Goal: Find specific page/section: Find specific page/section

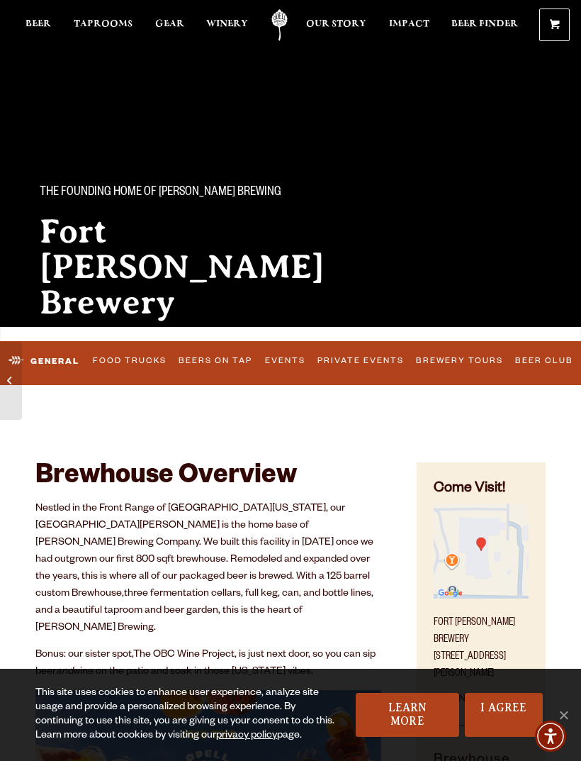
click at [140, 364] on link "Food Trucks" at bounding box center [130, 362] width 83 height 30
click at [145, 363] on link "Food Trucks" at bounding box center [117, 361] width 108 height 33
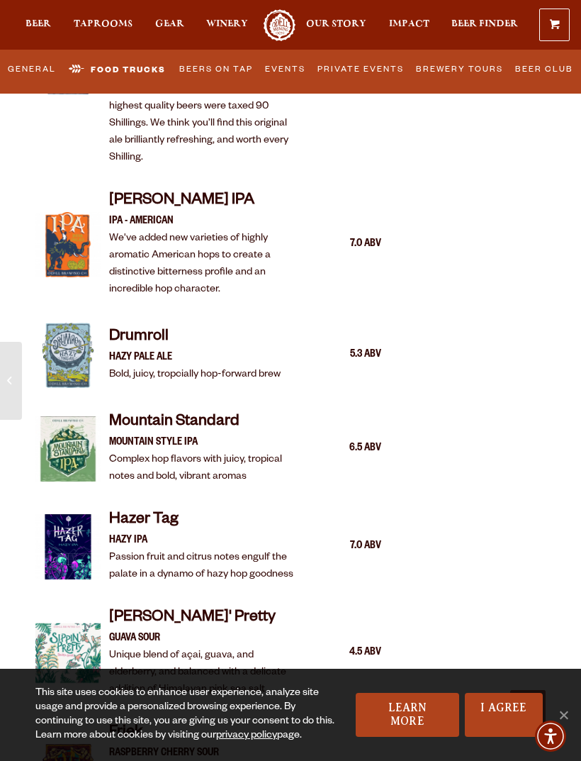
scroll to position [1693, 0]
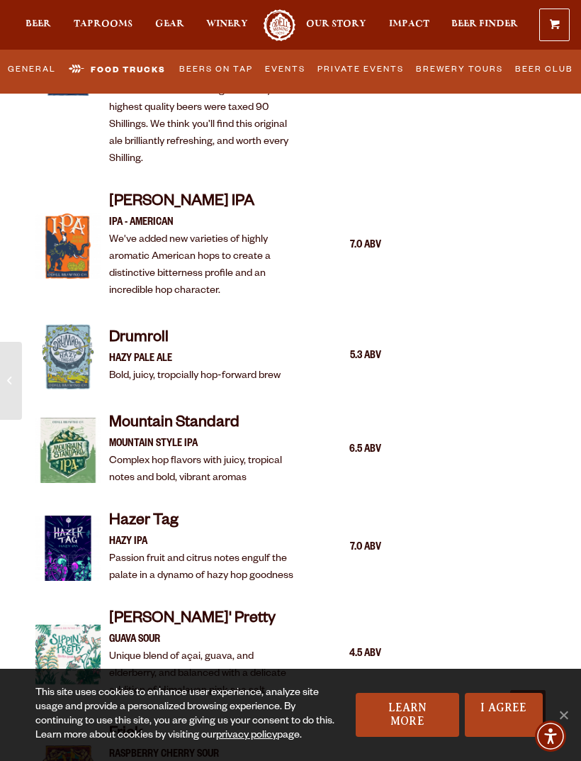
click at [147, 73] on link "Food Trucks" at bounding box center [117, 69] width 108 height 33
click at [131, 79] on link "Food Trucks" at bounding box center [117, 69] width 108 height 33
click at [133, 82] on link "Food Trucks" at bounding box center [117, 69] width 108 height 33
click at [136, 73] on link "Food Trucks" at bounding box center [117, 69] width 108 height 33
click at [141, 57] on link "Food Trucks" at bounding box center [117, 69] width 108 height 33
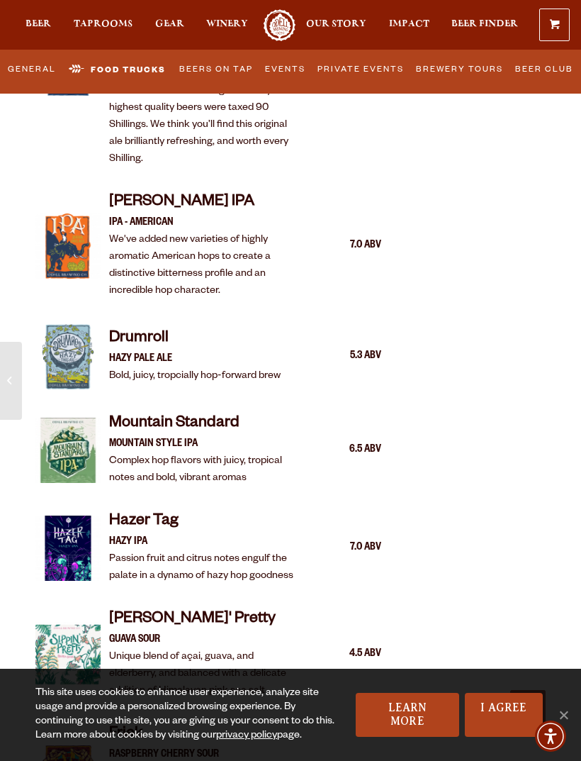
click at [228, 73] on link "Beers on Tap" at bounding box center [216, 70] width 83 height 30
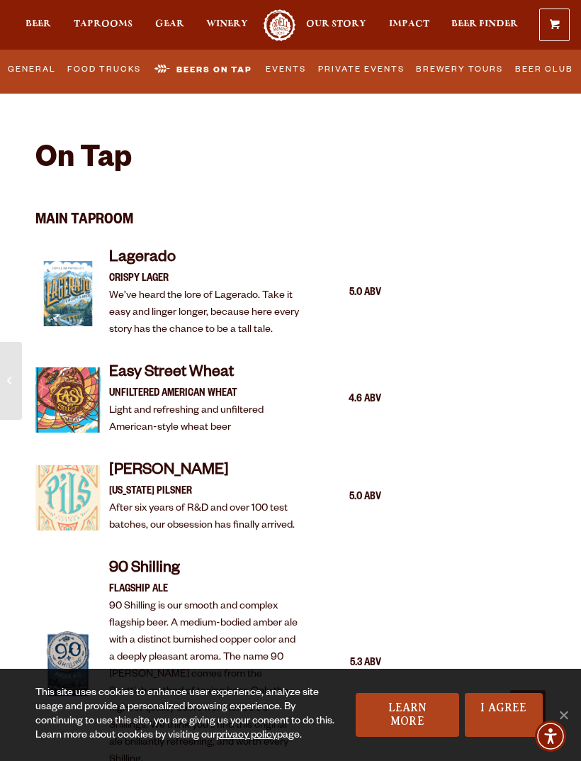
scroll to position [1076, 0]
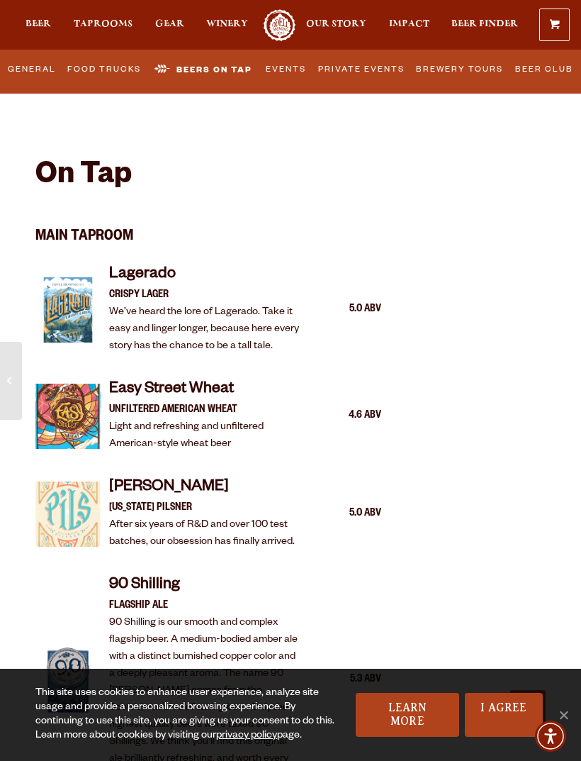
click at [104, 72] on link "Food Trucks" at bounding box center [104, 70] width 83 height 30
click at [24, 71] on link "General" at bounding box center [31, 70] width 57 height 30
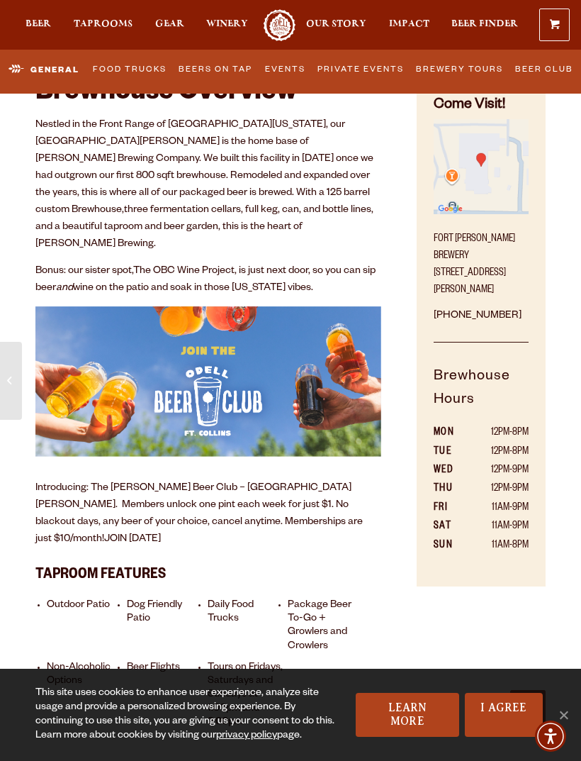
scroll to position [338, 0]
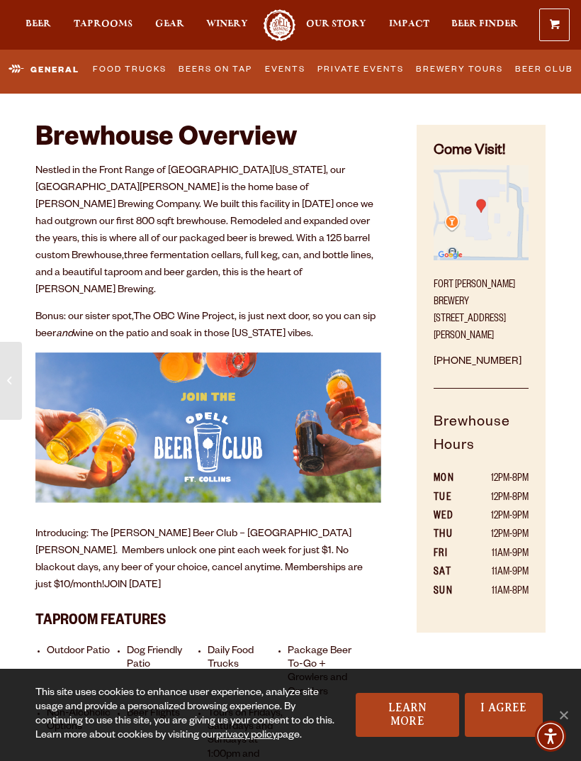
click at [71, 352] on img at bounding box center [208, 427] width 346 height 150
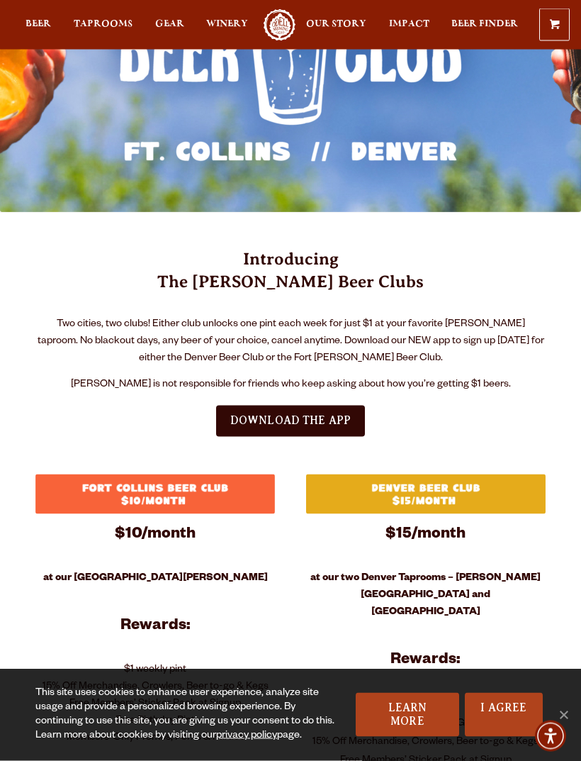
scroll to position [250, 0]
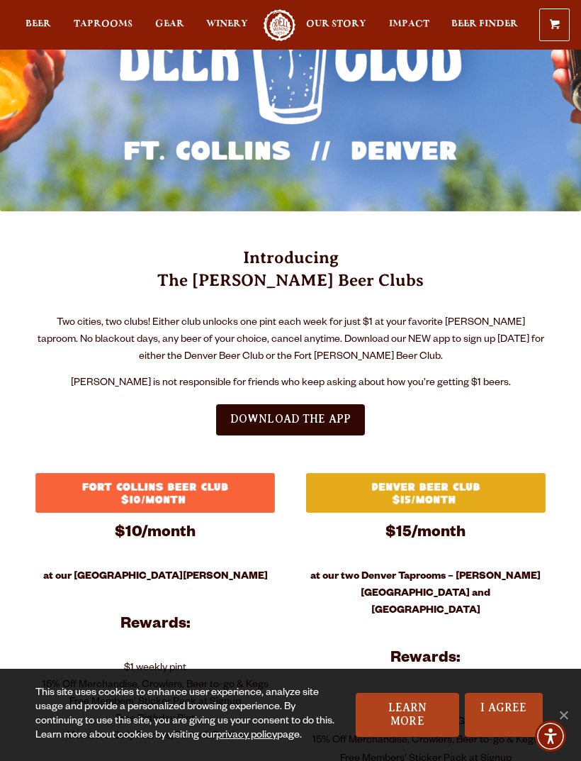
click at [90, 19] on span "Taprooms" at bounding box center [103, 23] width 59 height 11
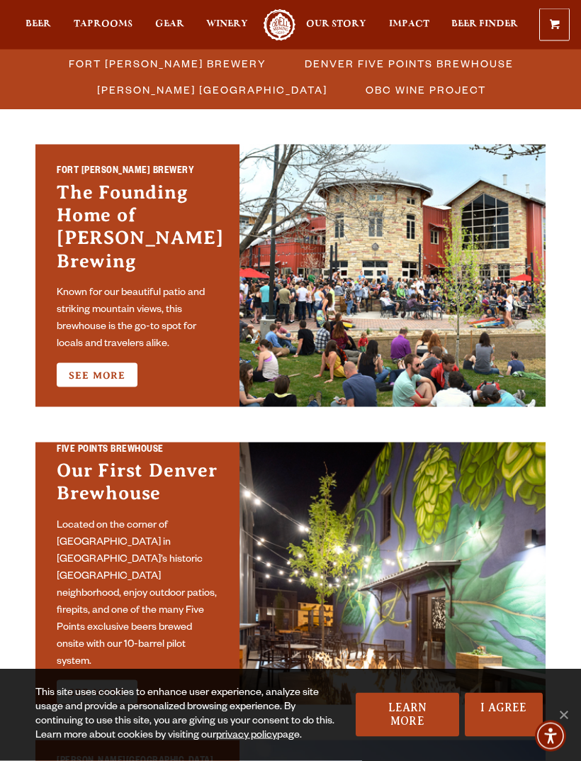
scroll to position [401, 0]
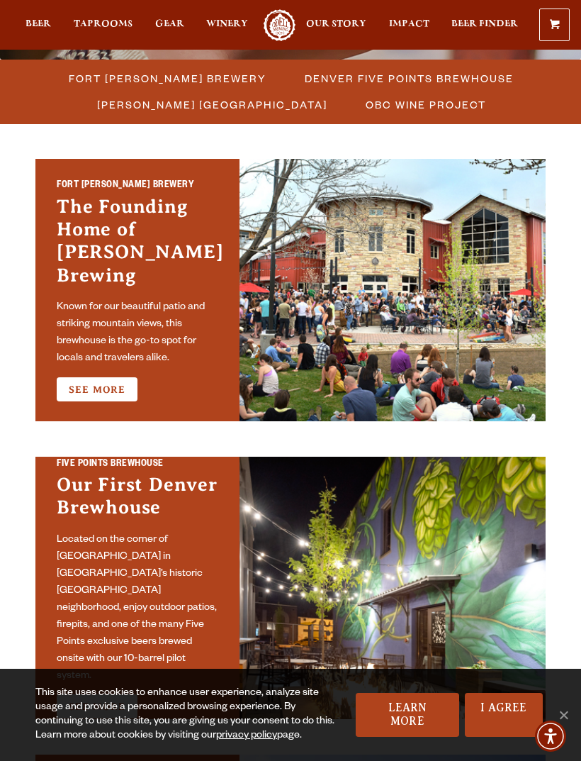
click at [93, 377] on link "See More" at bounding box center [97, 389] width 81 height 24
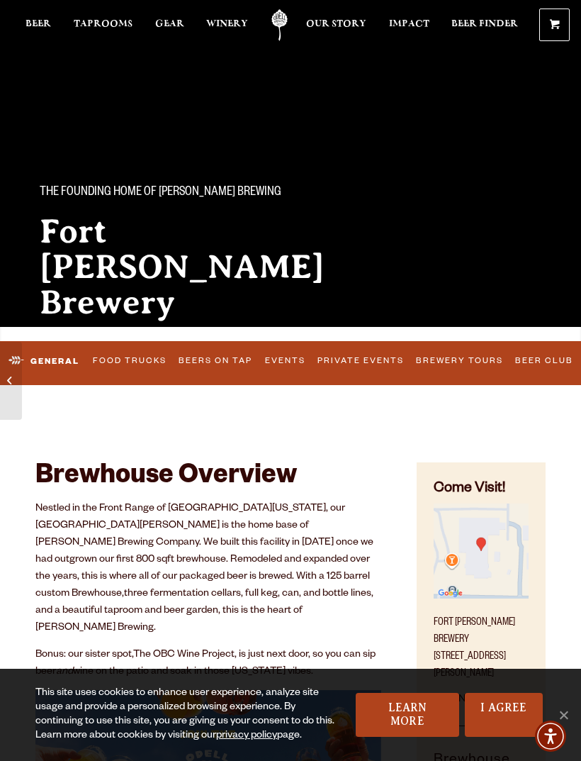
click at [123, 364] on link "Food Trucks" at bounding box center [130, 362] width 83 height 30
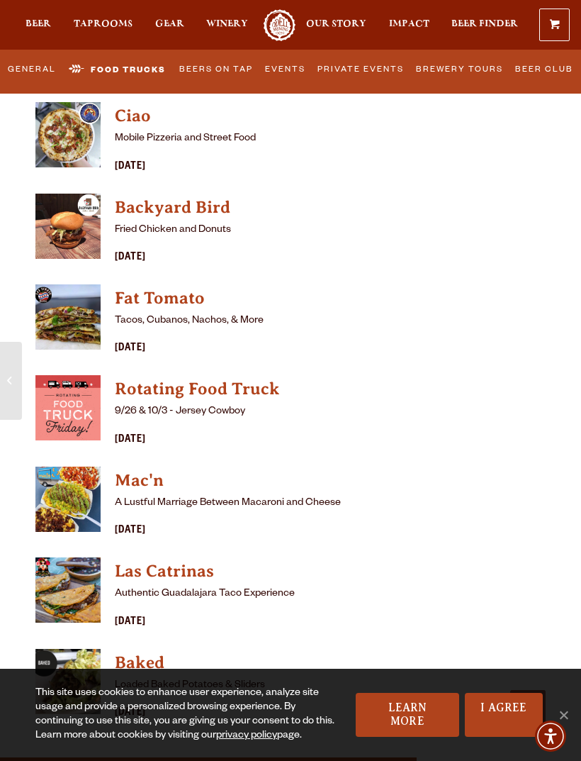
scroll to position [4251, 0]
